Goal: Transaction & Acquisition: Purchase product/service

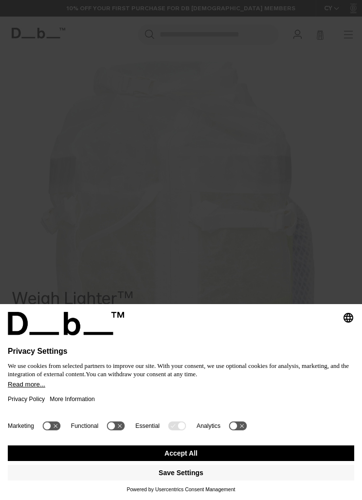
click at [285, 452] on button "Accept All" at bounding box center [181, 453] width 347 height 16
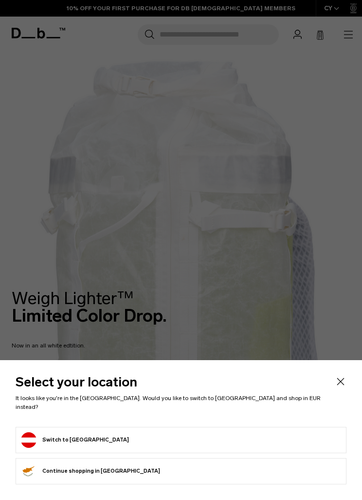
click at [277, 434] on form "Switch to Austria" at bounding box center [181, 440] width 321 height 16
click at [246, 434] on form "Switch to Austria" at bounding box center [181, 440] width 321 height 16
click at [137, 439] on form "Switch to Austria" at bounding box center [181, 440] width 321 height 16
click at [100, 437] on form "Switch to Austria" at bounding box center [181, 440] width 321 height 16
click at [87, 432] on li "Switch to Austria" at bounding box center [181, 440] width 331 height 26
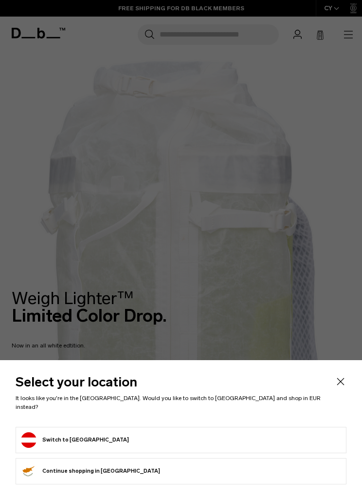
click at [87, 432] on li "Switch to Austria" at bounding box center [181, 440] width 331 height 26
click at [79, 444] on button "Switch to Austria" at bounding box center [75, 440] width 108 height 16
click at [71, 438] on button "Switch to Austria" at bounding box center [75, 440] width 108 height 16
click at [102, 436] on form "Switch to Austria" at bounding box center [181, 440] width 321 height 16
click at [98, 439] on form "Switch to Austria" at bounding box center [181, 440] width 321 height 16
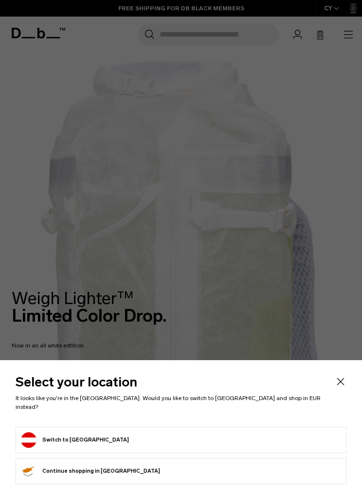
click at [36, 437] on button "Switch to Austria" at bounding box center [75, 440] width 108 height 16
click at [335, 387] on icon "Close" at bounding box center [341, 382] width 12 height 12
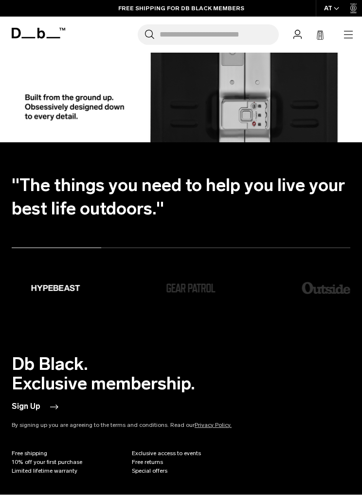
scroll to position [1655, 0]
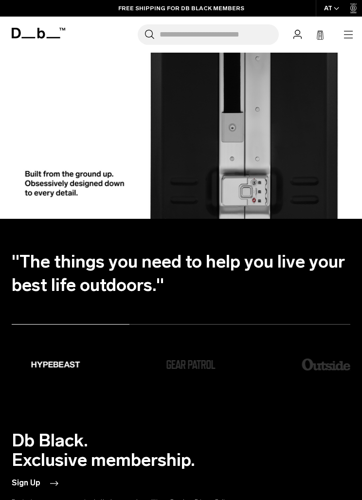
click at [351, 33] on icon "button" at bounding box center [349, 35] width 12 height 12
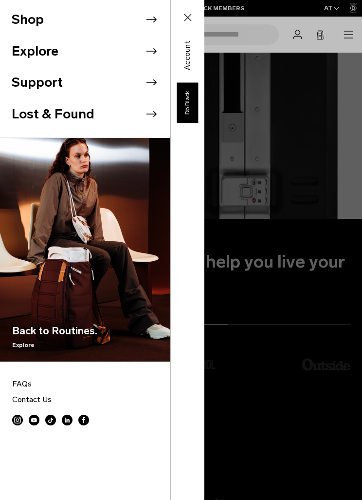
click at [154, 21] on icon at bounding box center [152, 20] width 10 height 6
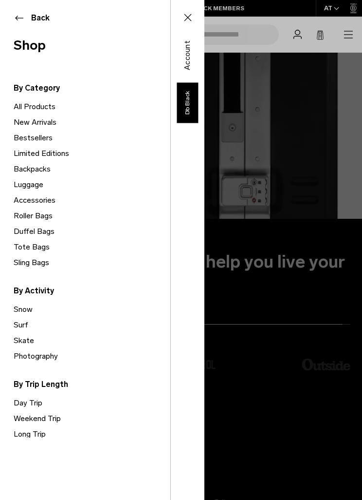
click at [52, 105] on link "All Products" at bounding box center [92, 107] width 157 height 16
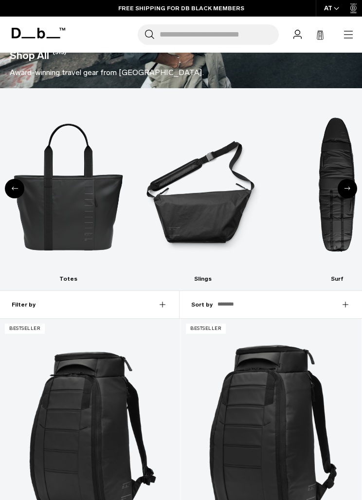
scroll to position [187, 0]
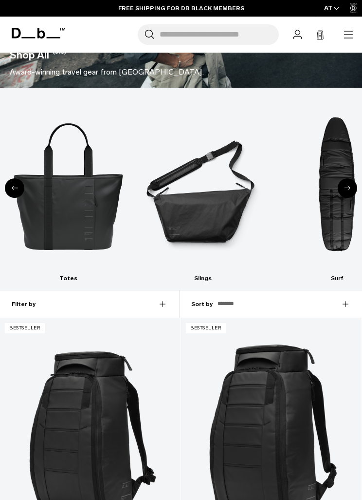
click at [16, 190] on div "Previous slide" at bounding box center [14, 187] width 19 height 19
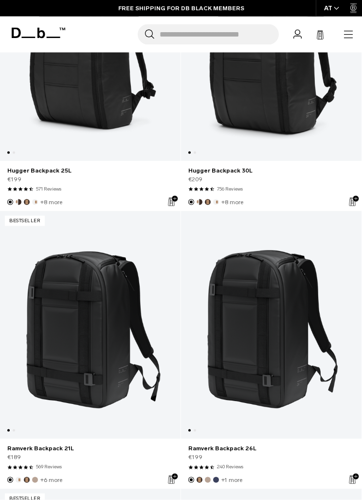
scroll to position [573, 0]
click at [294, 345] on link "Ramverk Backpack 26L" at bounding box center [271, 324] width 181 height 228
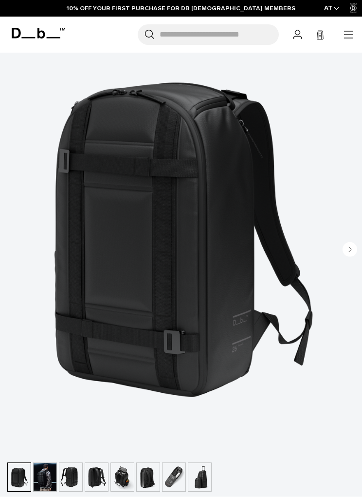
scroll to position [99, 0]
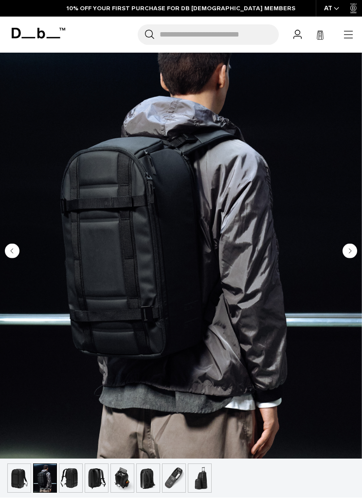
click at [356, 250] on circle "Next slide" at bounding box center [350, 250] width 15 height 15
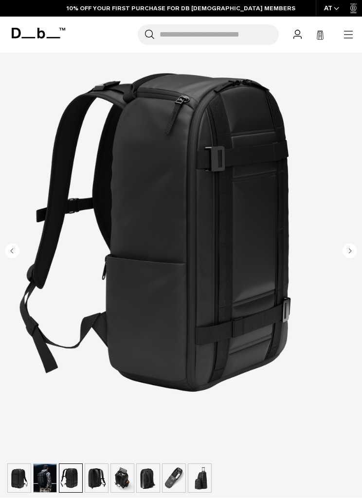
click at [357, 254] on icon "Next slide" at bounding box center [350, 250] width 15 height 15
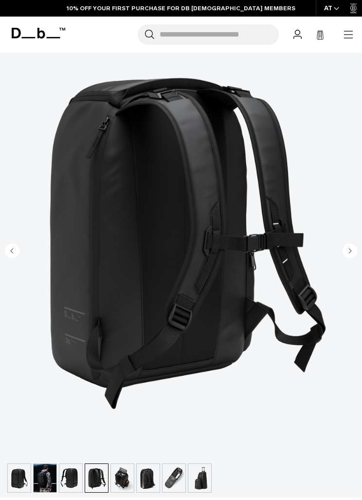
click at [356, 256] on icon "Next slide" at bounding box center [350, 250] width 15 height 15
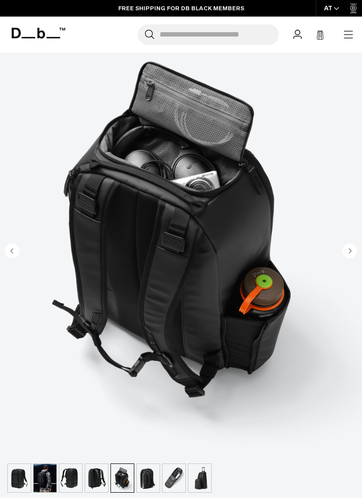
click at [357, 251] on circle "Next slide" at bounding box center [350, 250] width 15 height 15
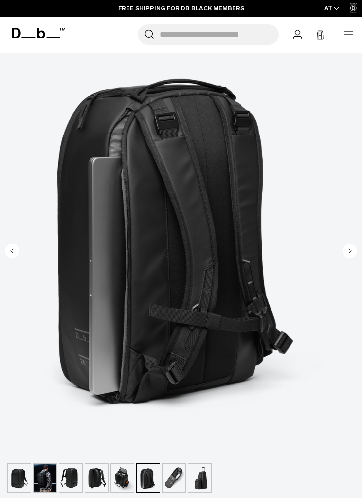
click at [358, 253] on img "6 / 8" at bounding box center [181, 232] width 362 height 453
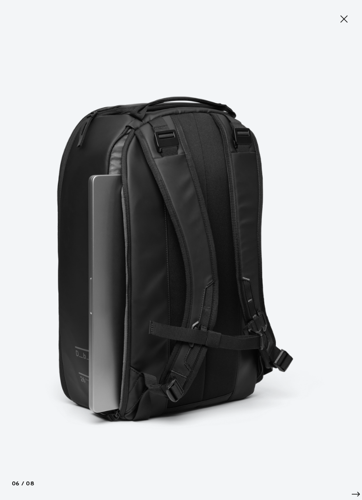
click at [343, 274] on img at bounding box center [181, 250] width 362 height 500
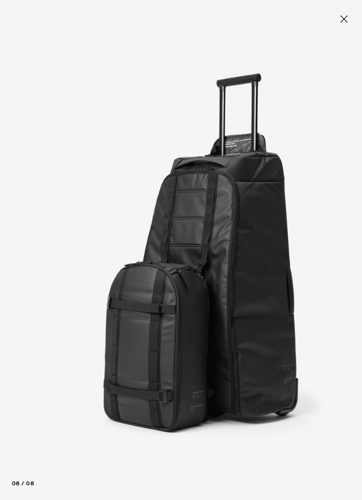
click at [348, 18] on icon at bounding box center [345, 19] width 12 height 12
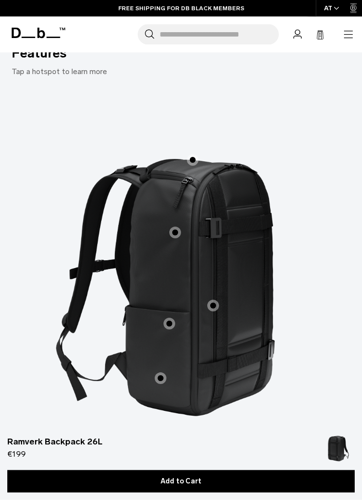
scroll to position [1887, 0]
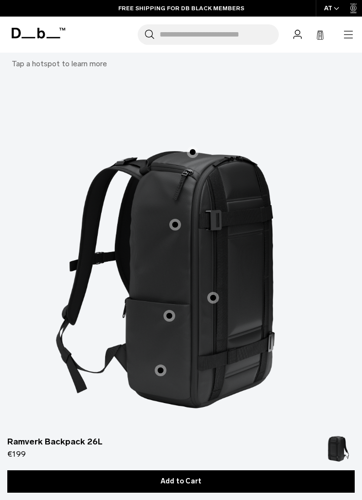
click at [210, 292] on span "1 / 3" at bounding box center [214, 298] width 12 height 12
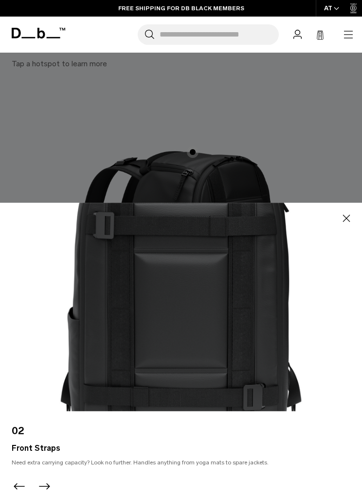
click at [353, 226] on button "Close" at bounding box center [347, 218] width 16 height 16
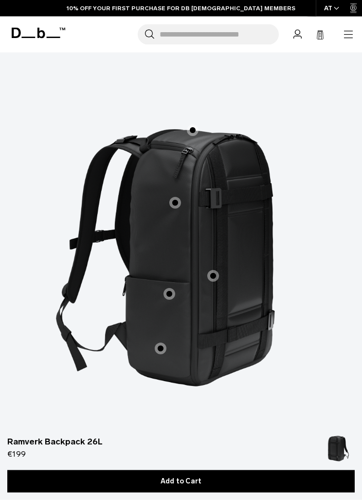
scroll to position [1915, 0]
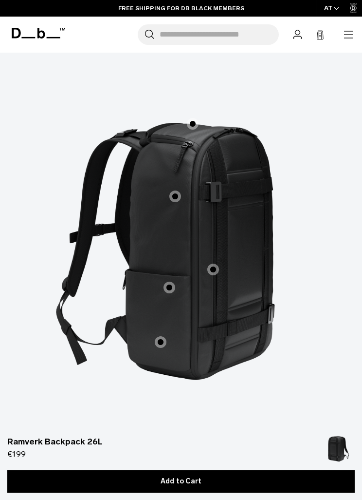
click at [208, 443] on span "Inside" at bounding box center [215, 450] width 31 height 14
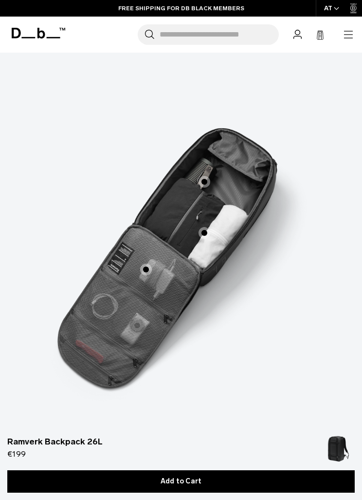
click at [188, 443] on span "Back" at bounding box center [182, 450] width 27 height 14
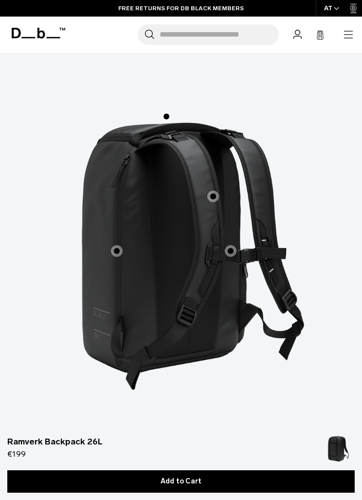
click at [234, 245] on span "2 / 3" at bounding box center [231, 251] width 12 height 12
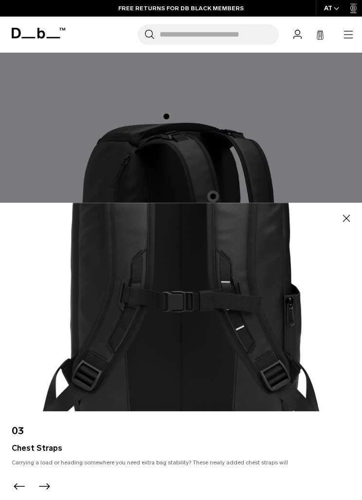
click at [222, 186] on div at bounding box center [181, 250] width 362 height 500
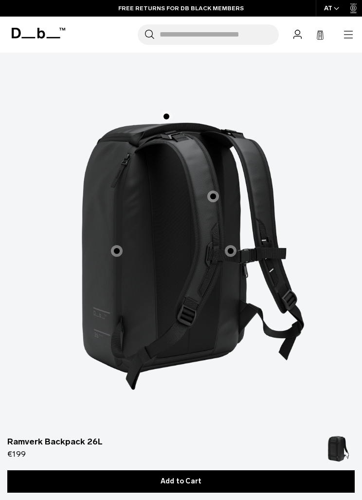
click at [223, 187] on label "Ergonomic Shoulder Straps" at bounding box center [213, 196] width 23 height 23
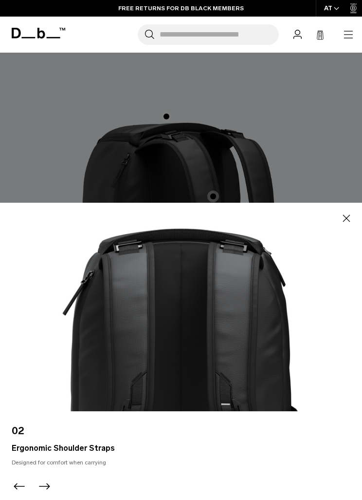
click at [220, 201] on div at bounding box center [181, 250] width 362 height 500
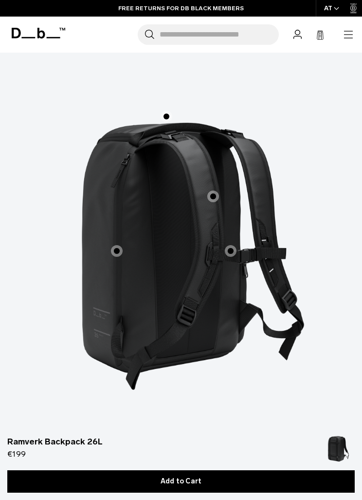
click at [124, 243] on label "Laptop Pocket" at bounding box center [116, 250] width 23 height 23
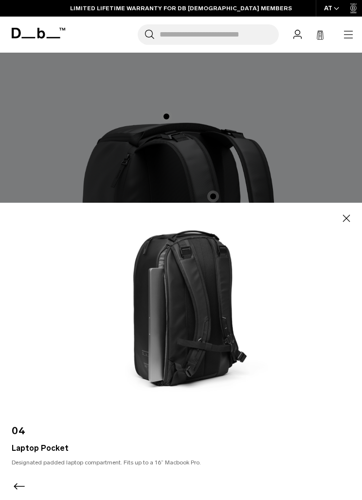
click at [345, 151] on div at bounding box center [181, 250] width 362 height 500
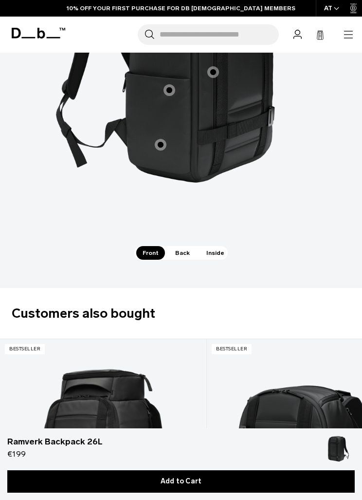
scroll to position [2041, 0]
